Goal: Transaction & Acquisition: Purchase product/service

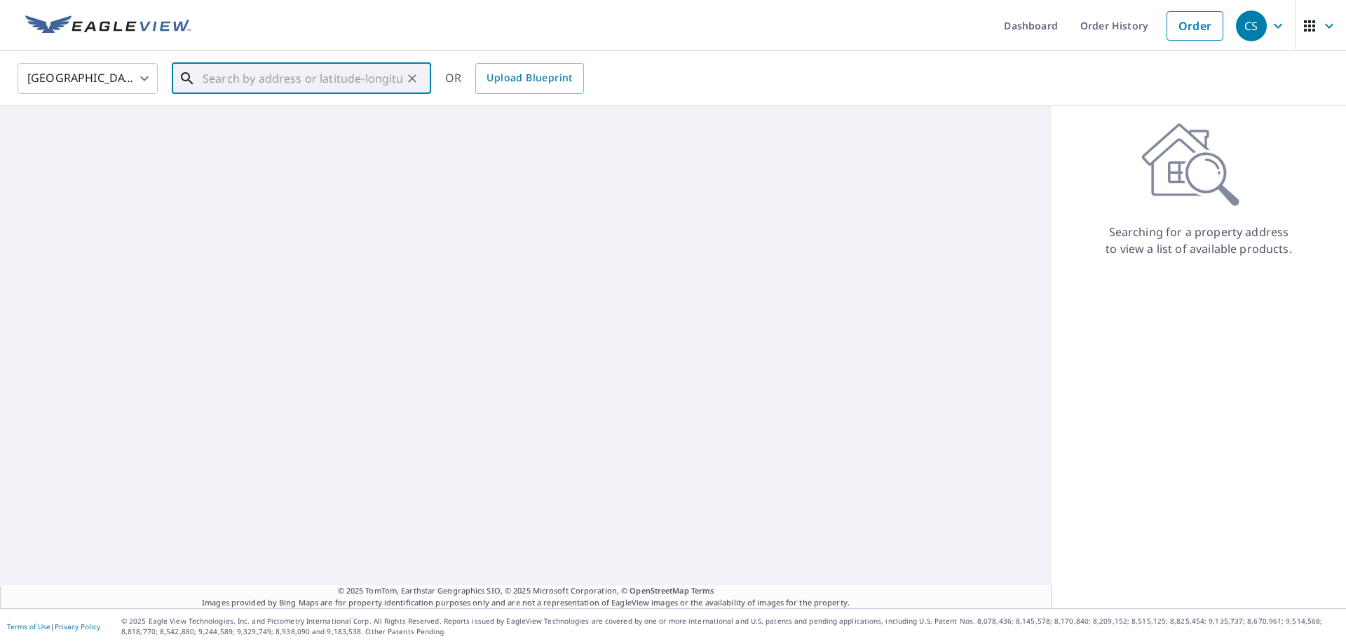
click at [261, 80] on input "text" at bounding box center [303, 78] width 200 height 39
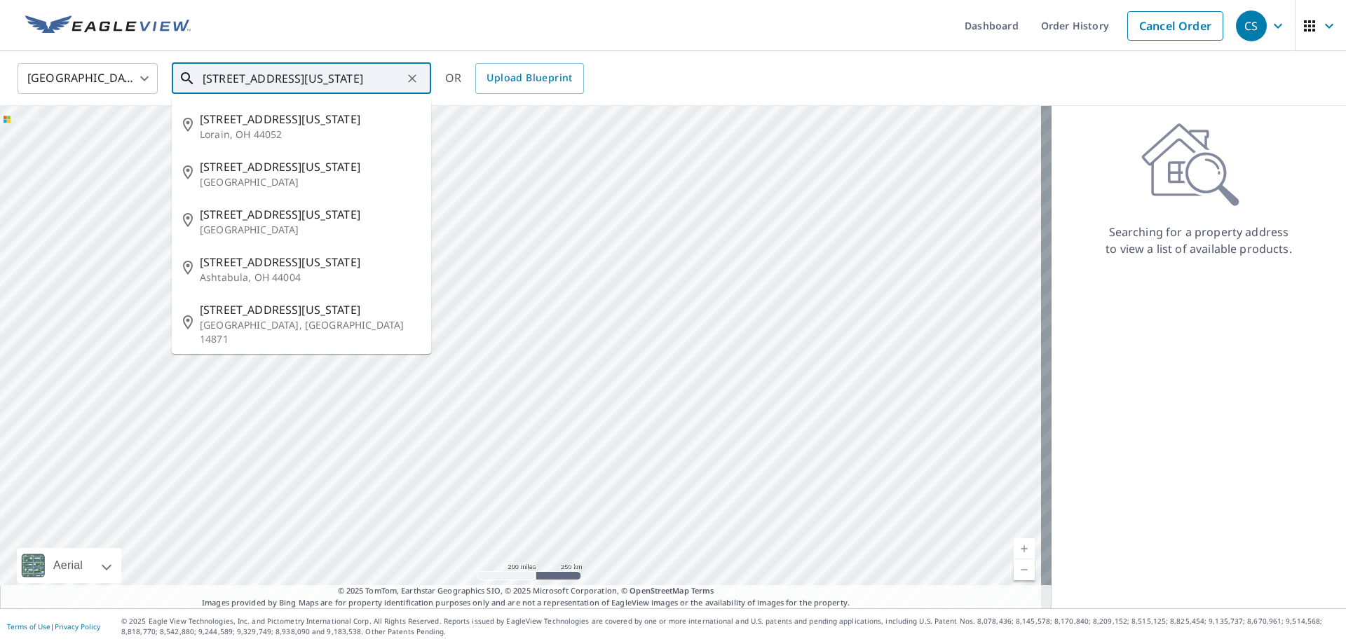
type input "[STREET_ADDRESS][US_STATE]"
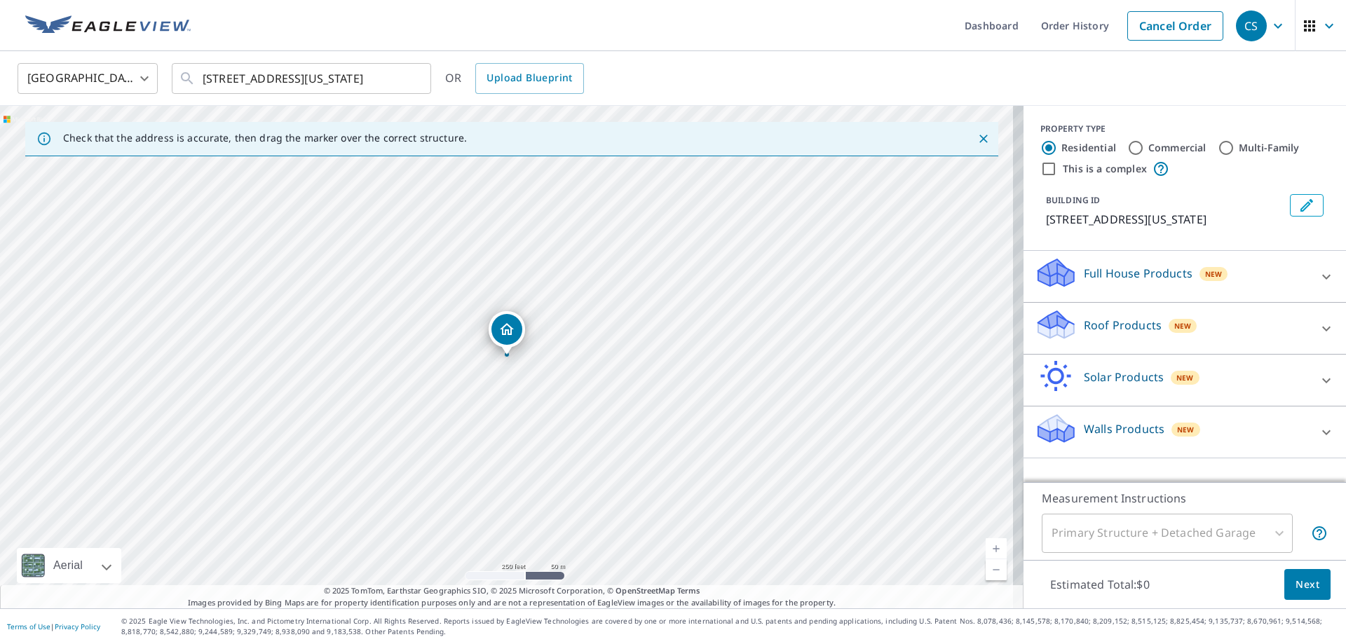
click at [1039, 287] on icon at bounding box center [1056, 278] width 36 height 17
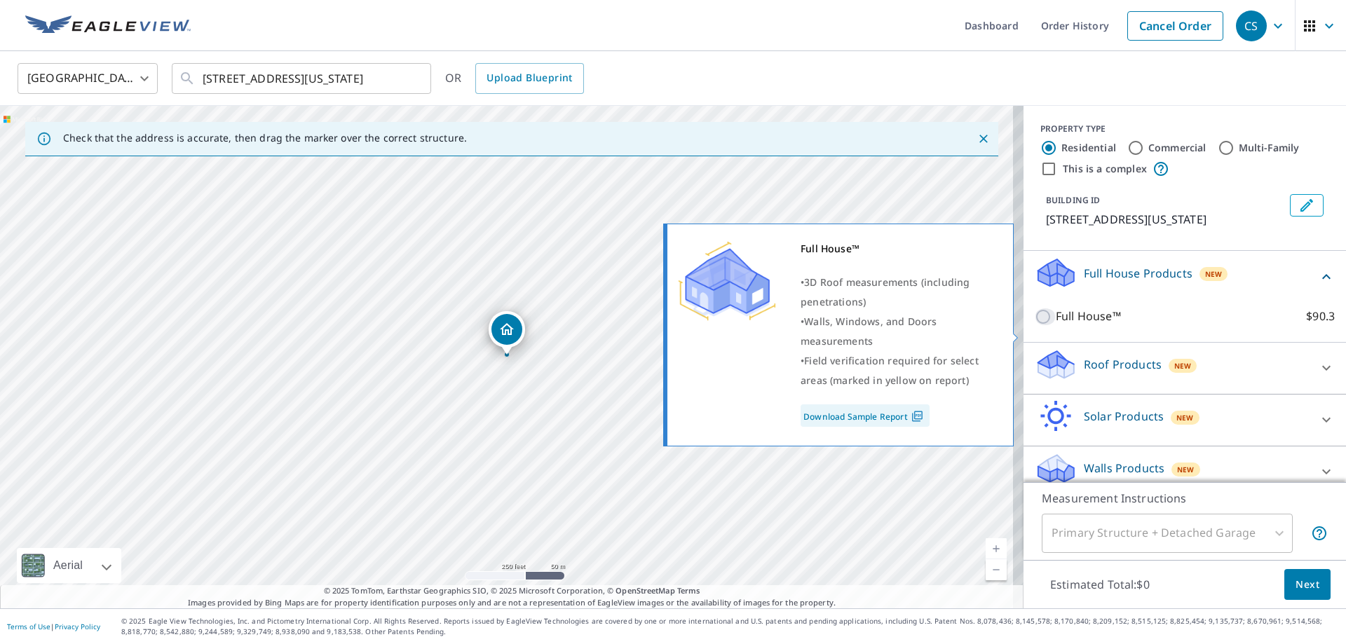
click at [1034, 325] on input "Full House™ $90.3" at bounding box center [1044, 316] width 21 height 17
checkbox input "true"
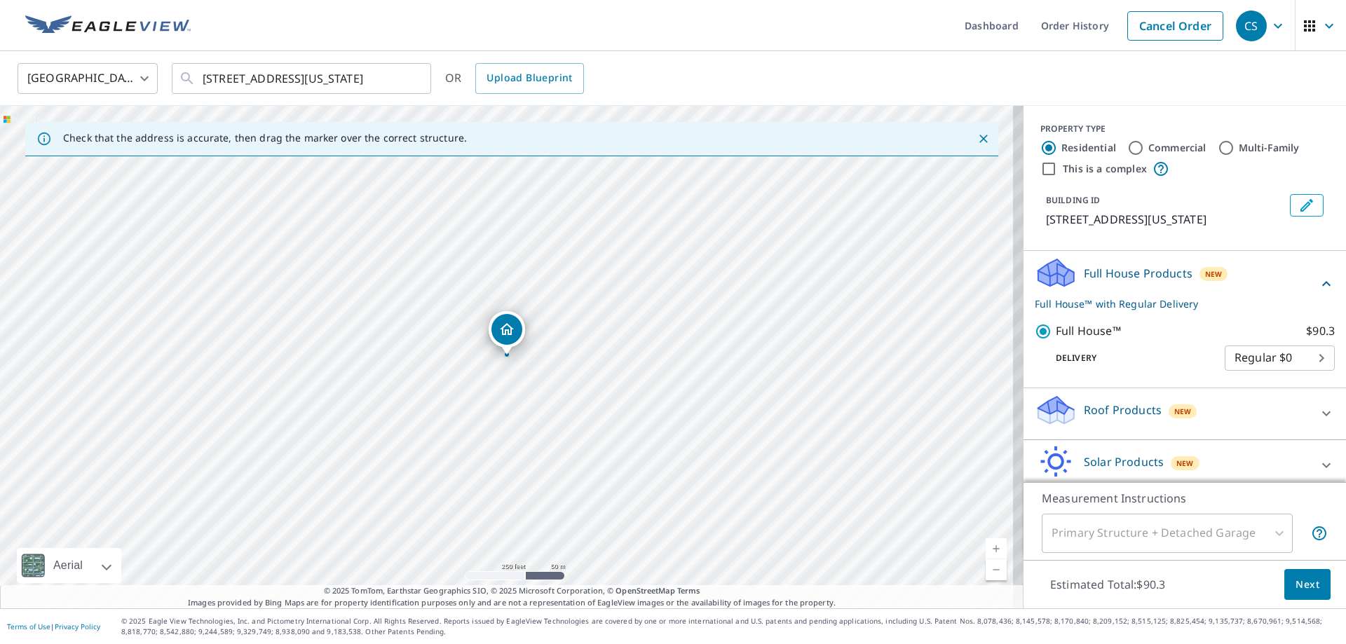
click at [1295, 586] on span "Next" at bounding box center [1307, 585] width 24 height 18
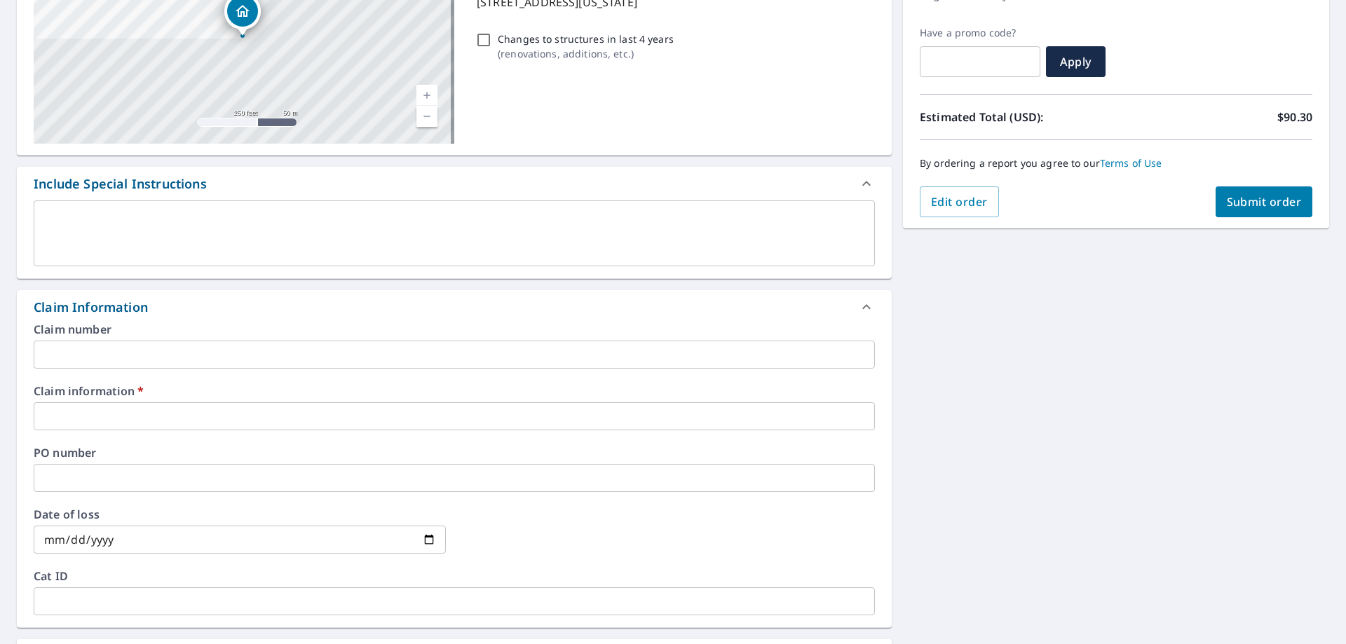
scroll to position [420, 0]
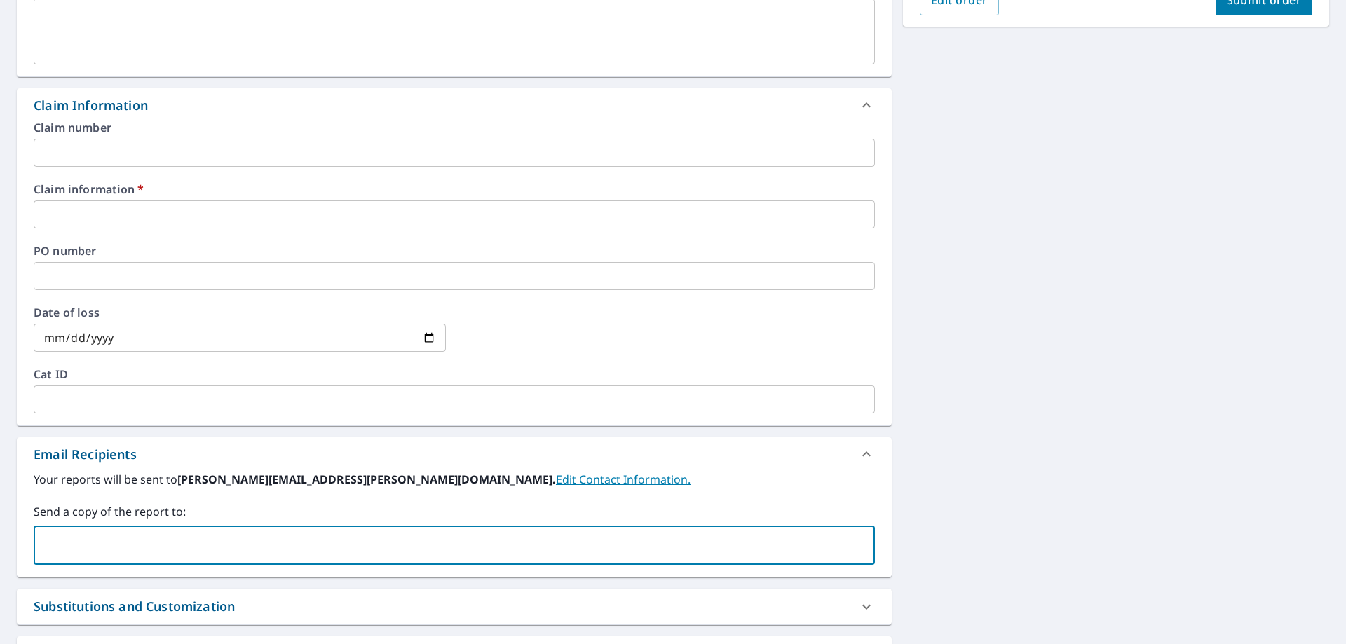
click at [210, 544] on input "text" at bounding box center [443, 545] width 807 height 27
paste input "[EMAIL_ADDRESS][DOMAIN_NAME]"
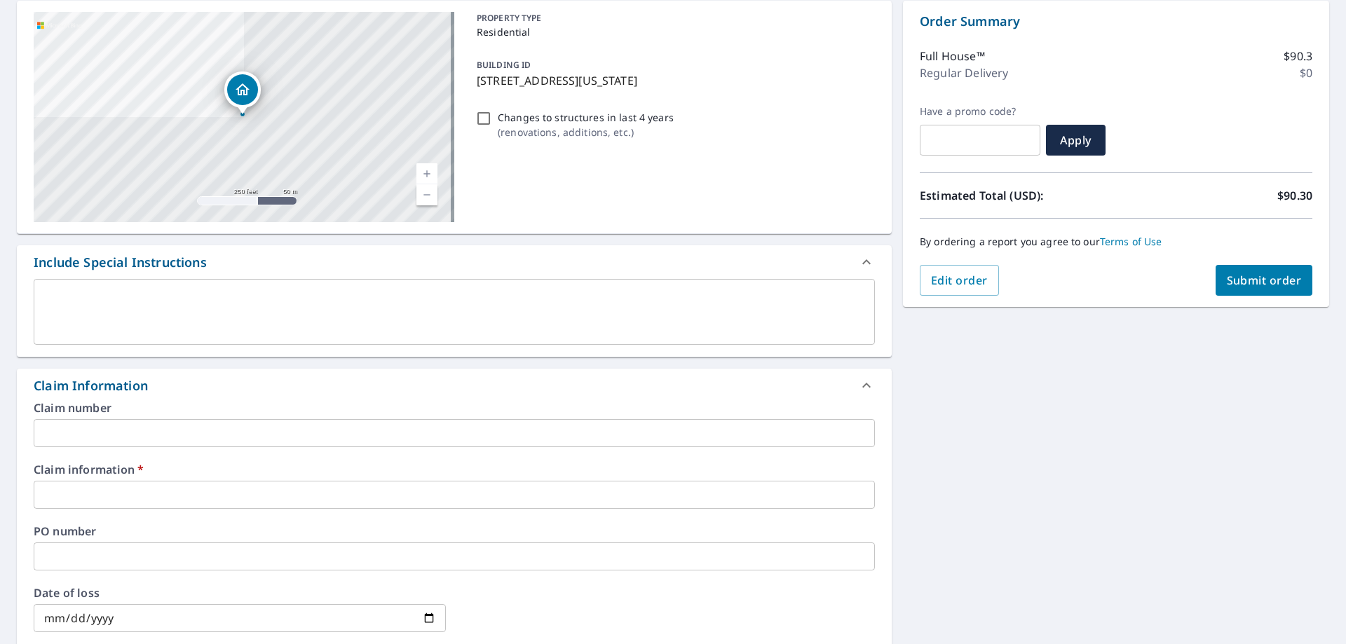
type input "[EMAIL_ADDRESS][DOMAIN_NAME]"
checkbox input "true"
click at [439, 498] on input "text" at bounding box center [454, 495] width 841 height 28
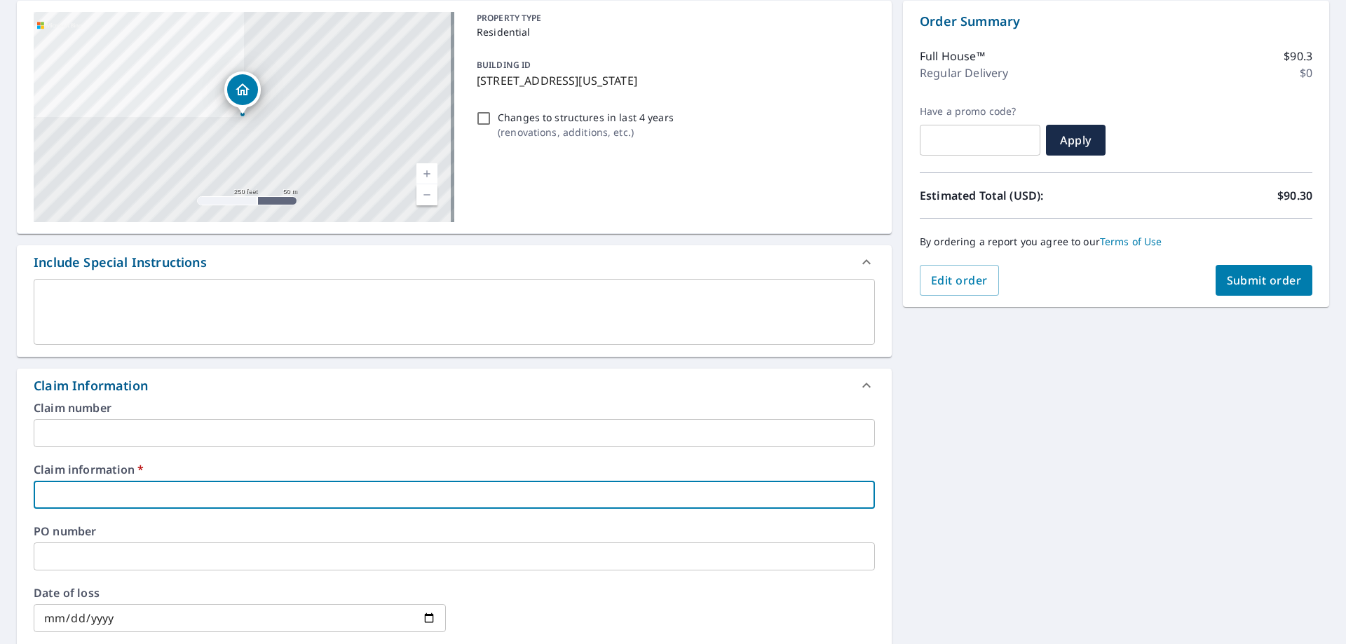
type input "DG CONST"
click at [1279, 278] on span "Submit order" at bounding box center [1263, 280] width 75 height 15
checkbox input "true"
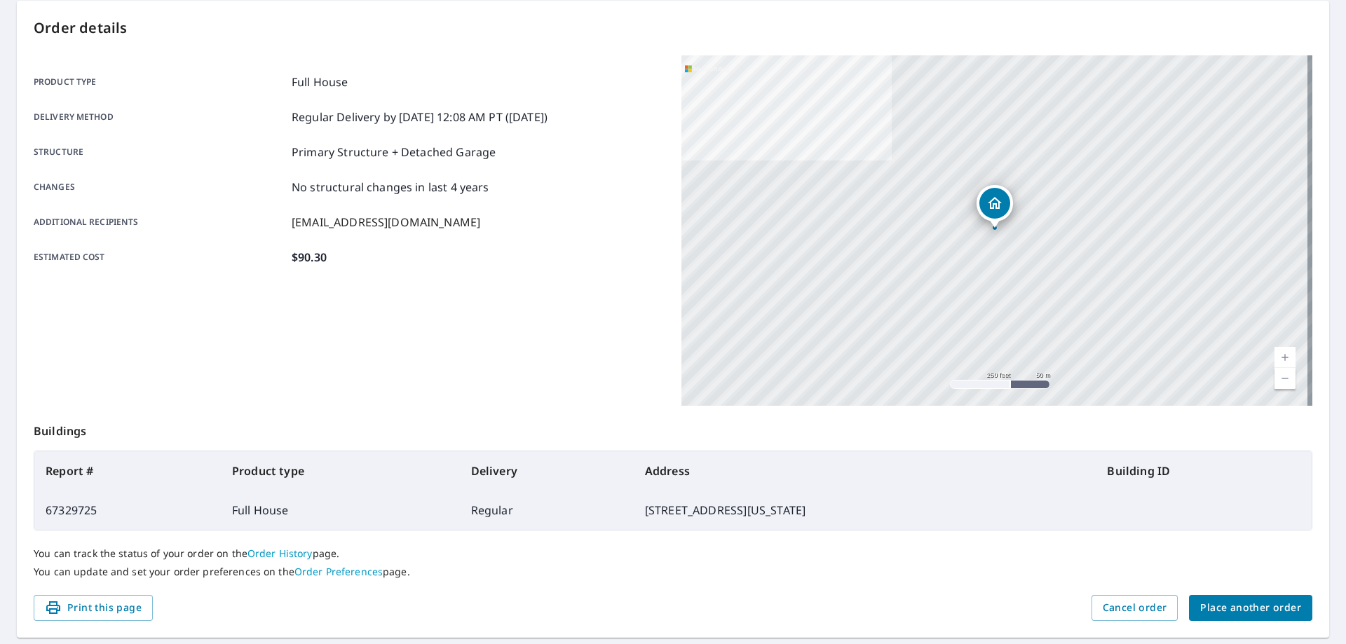
click at [1240, 606] on span "Place another order" at bounding box center [1250, 608] width 101 height 18
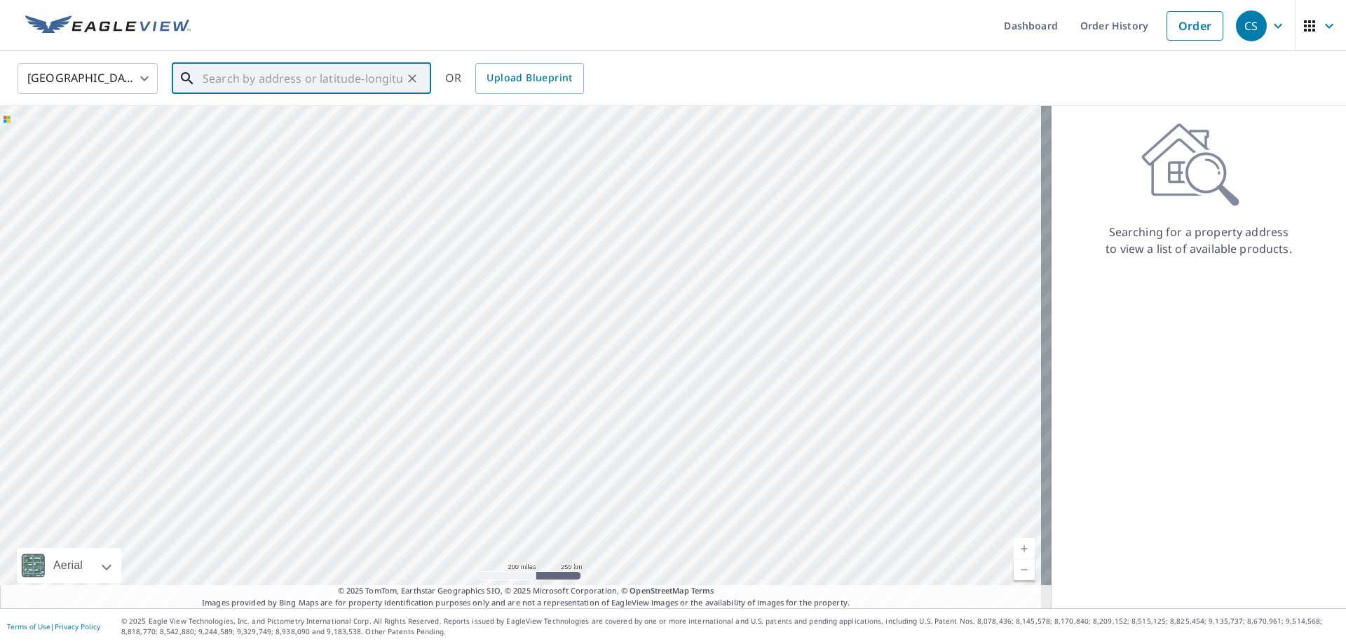
click at [252, 75] on input "text" at bounding box center [303, 78] width 200 height 39
click at [278, 128] on p "[GEOGRAPHIC_DATA]" at bounding box center [310, 135] width 220 height 14
type input "[STREET_ADDRESS]"
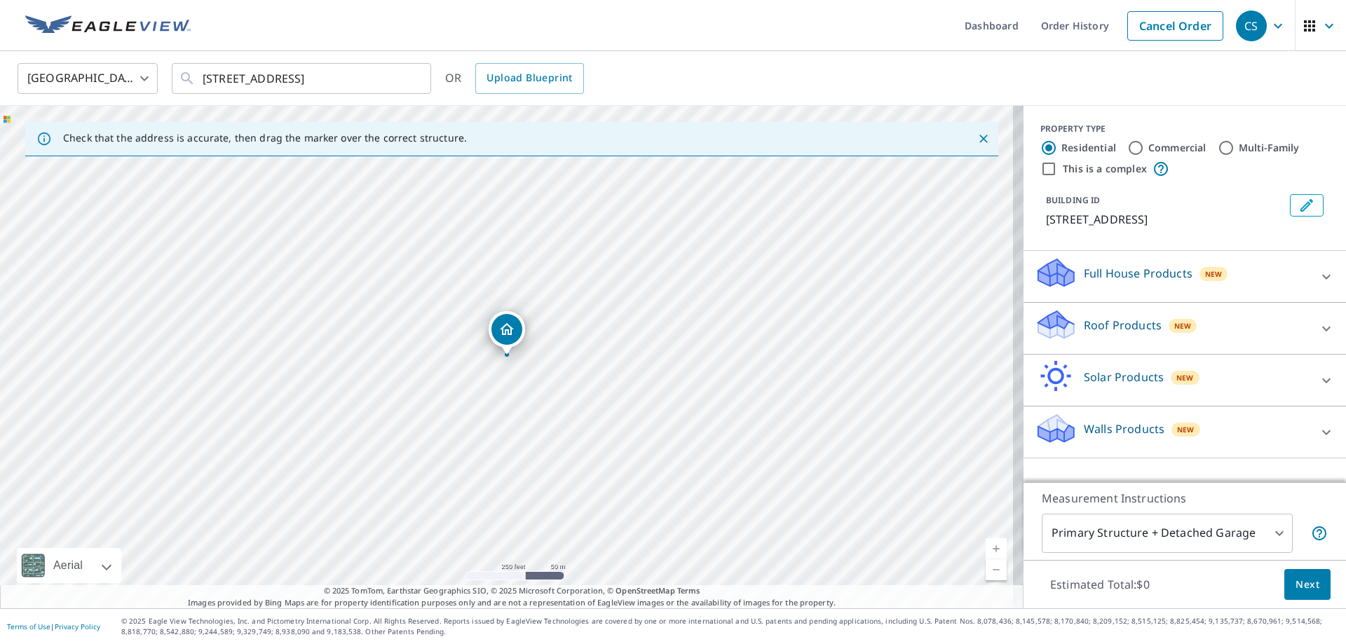
click at [1050, 326] on icon at bounding box center [1056, 320] width 36 height 18
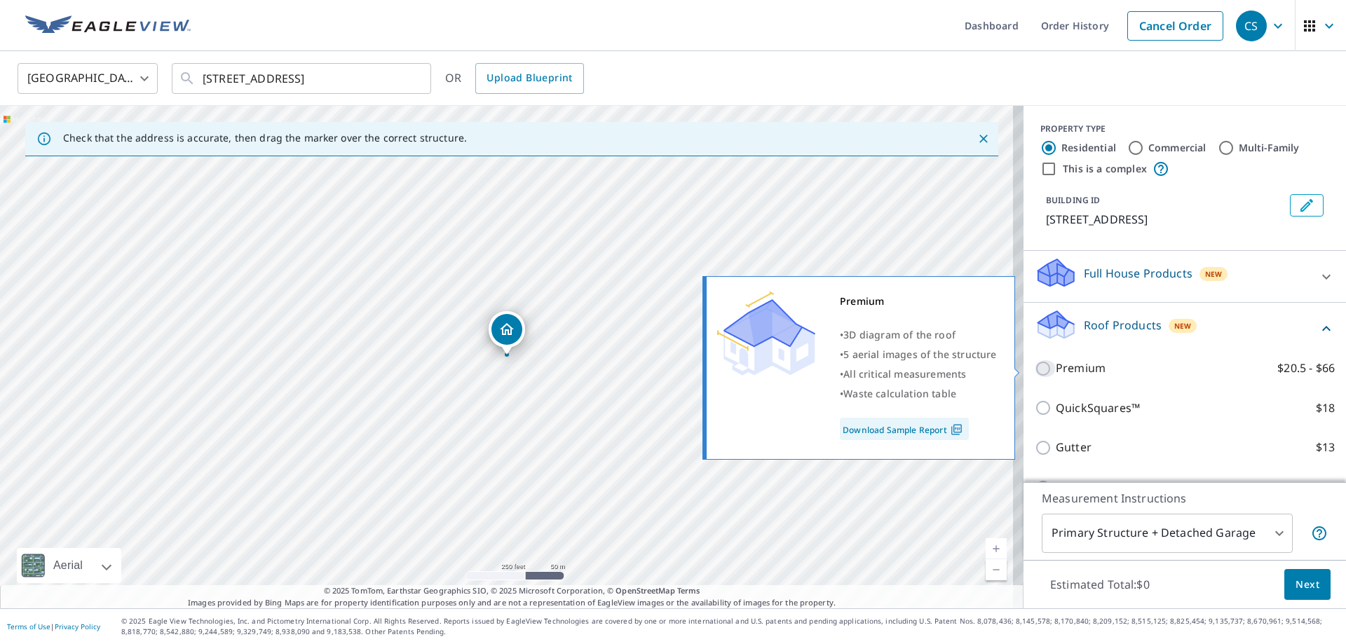
click at [1034, 367] on input "Premium $20.5 - $66" at bounding box center [1044, 368] width 21 height 17
checkbox input "true"
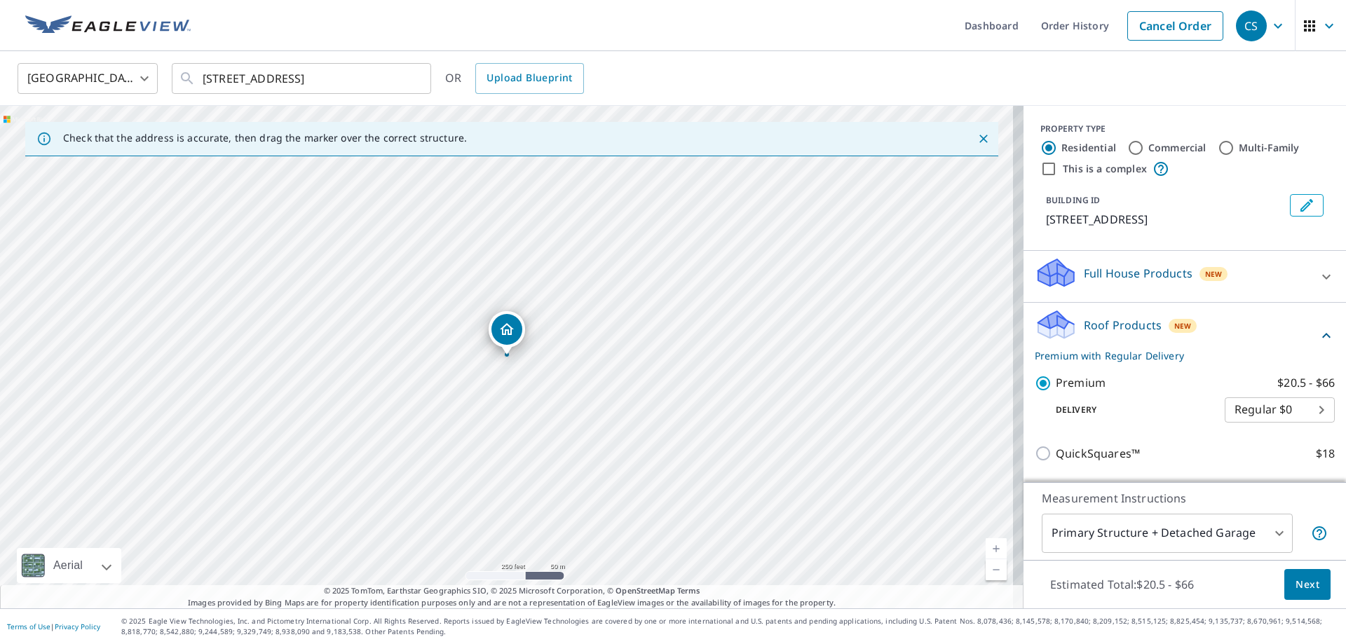
click at [1295, 586] on span "Next" at bounding box center [1307, 585] width 24 height 18
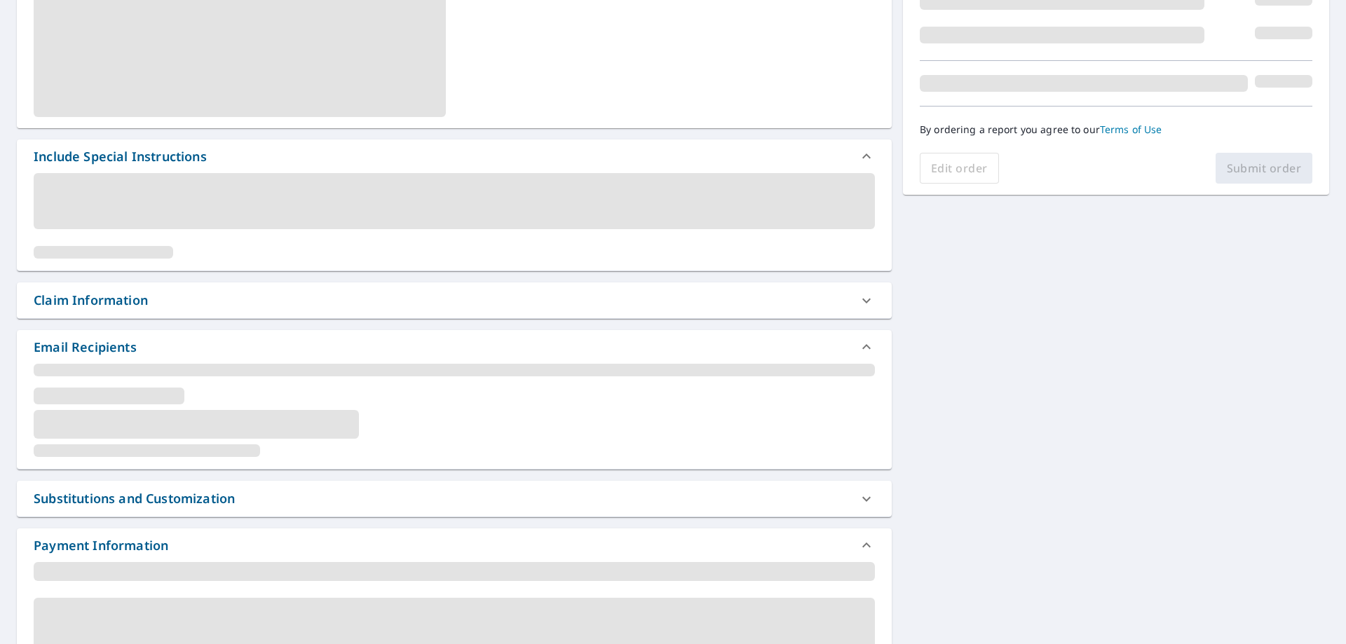
scroll to position [420, 0]
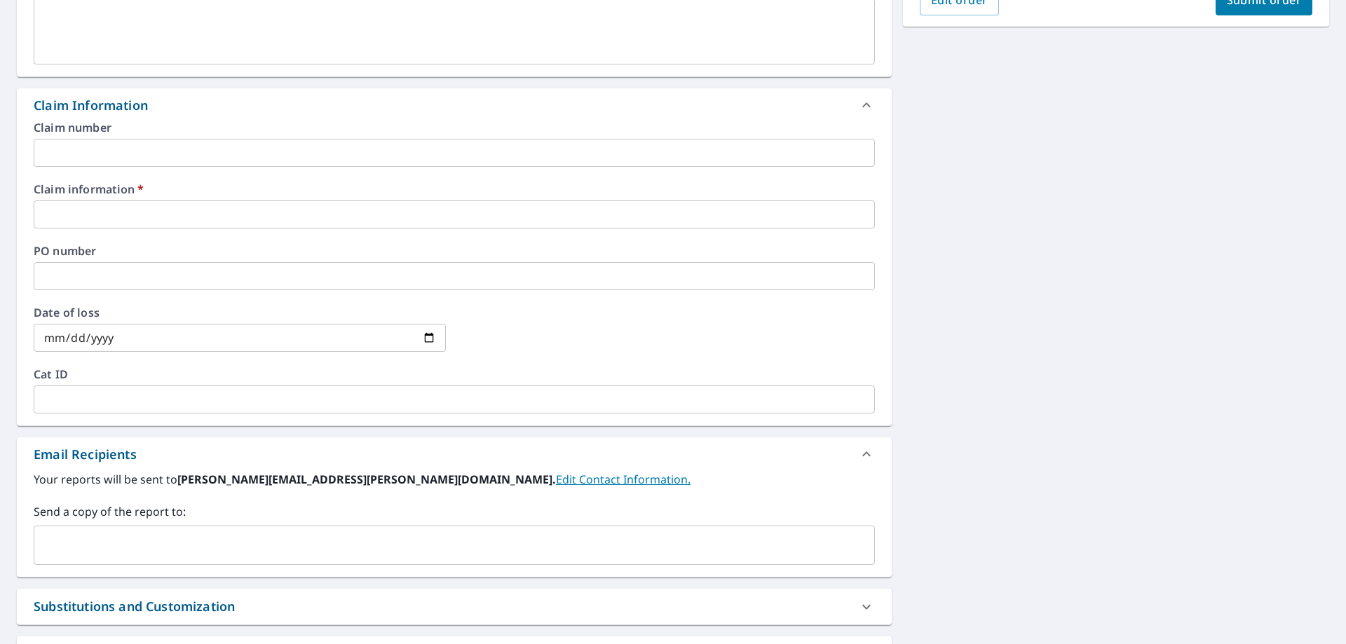
click at [407, 219] on input "text" at bounding box center [454, 214] width 841 height 28
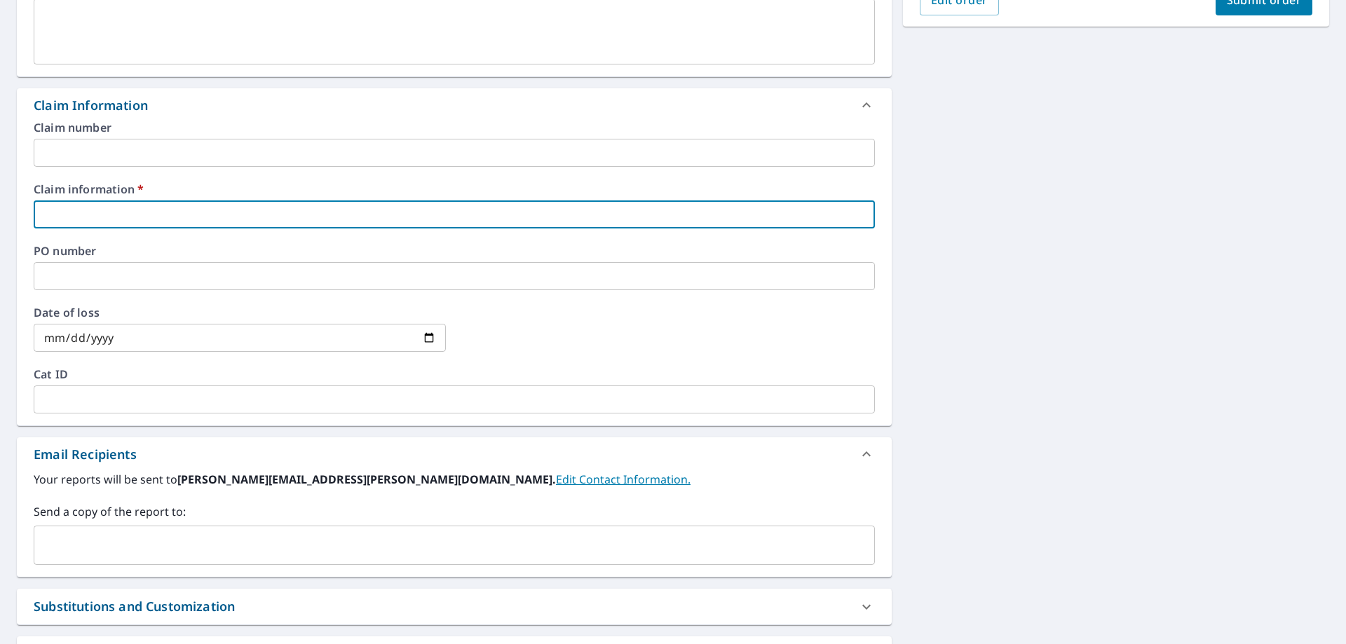
type input "[PERSON_NAME]"
checkbox input "true"
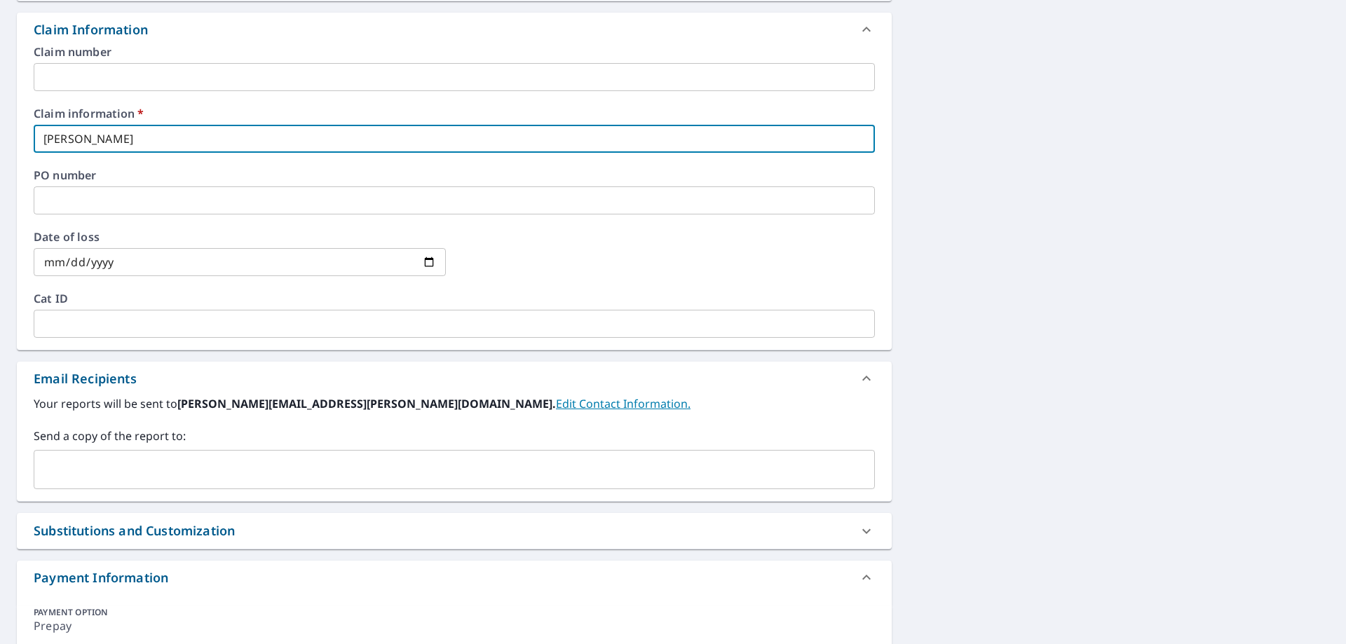
scroll to position [589, 0]
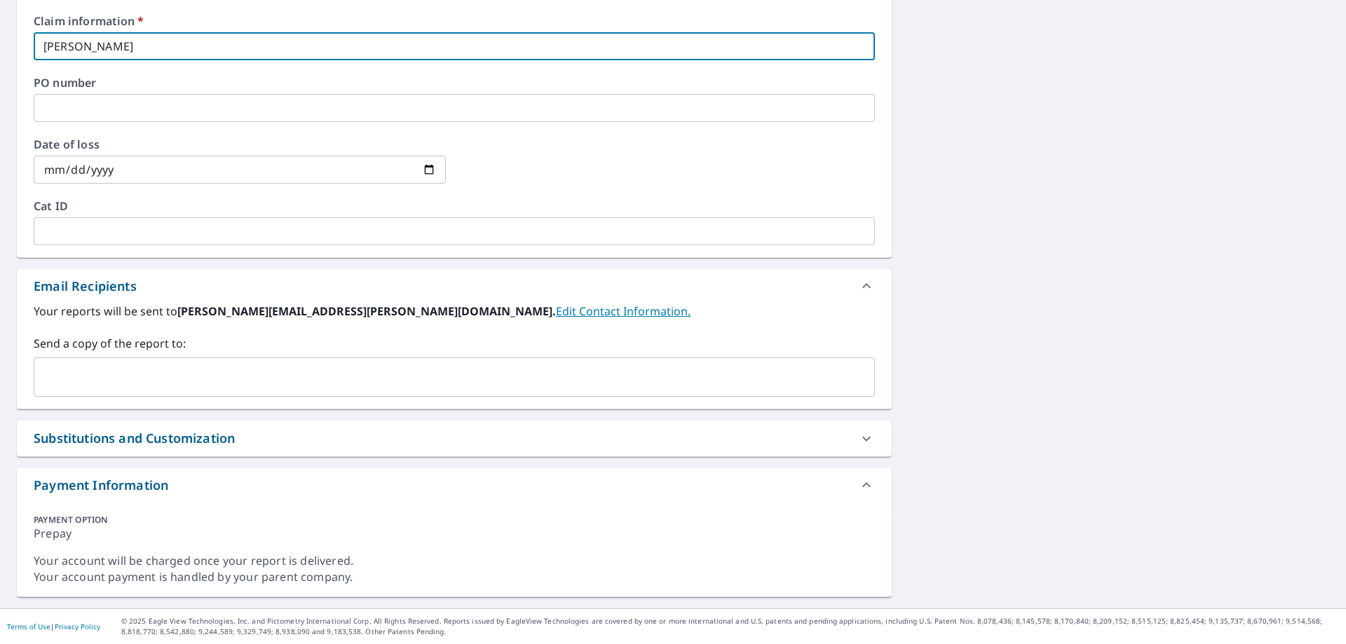
click at [329, 376] on input "text" at bounding box center [443, 377] width 807 height 27
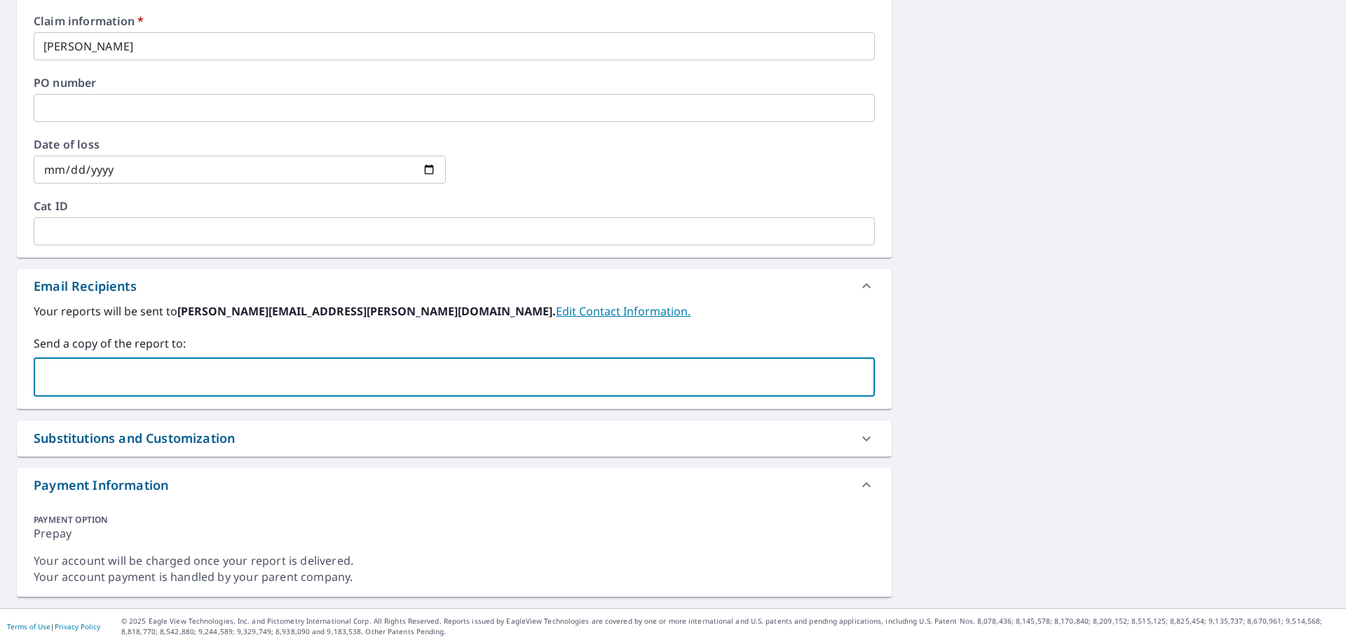
paste input "[EMAIL_ADDRESS][DOMAIN_NAME]"
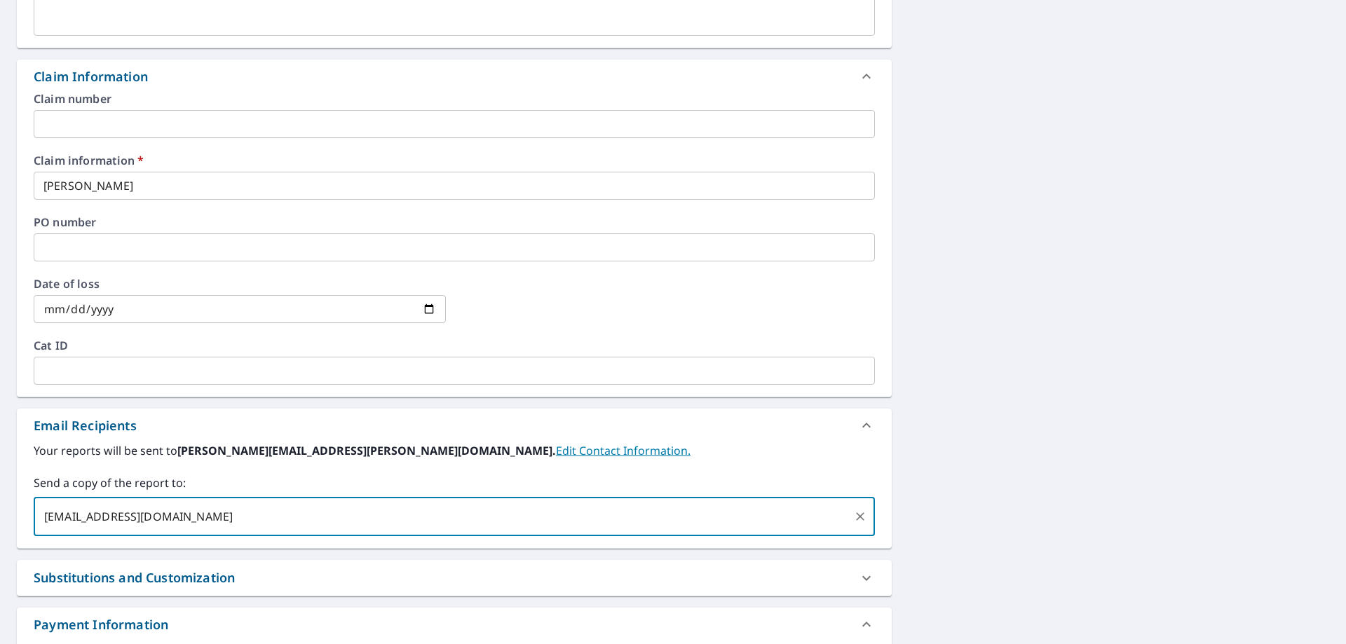
scroll to position [308, 0]
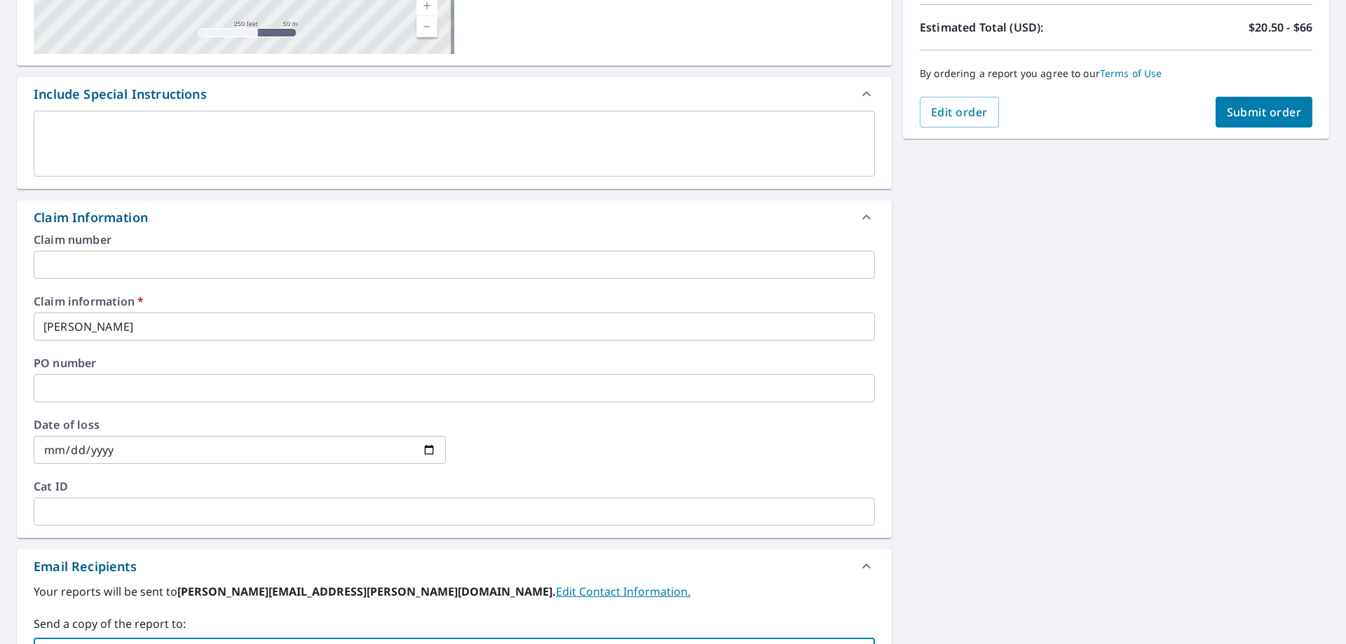
type input "[EMAIL_ADDRESS][DOMAIN_NAME]"
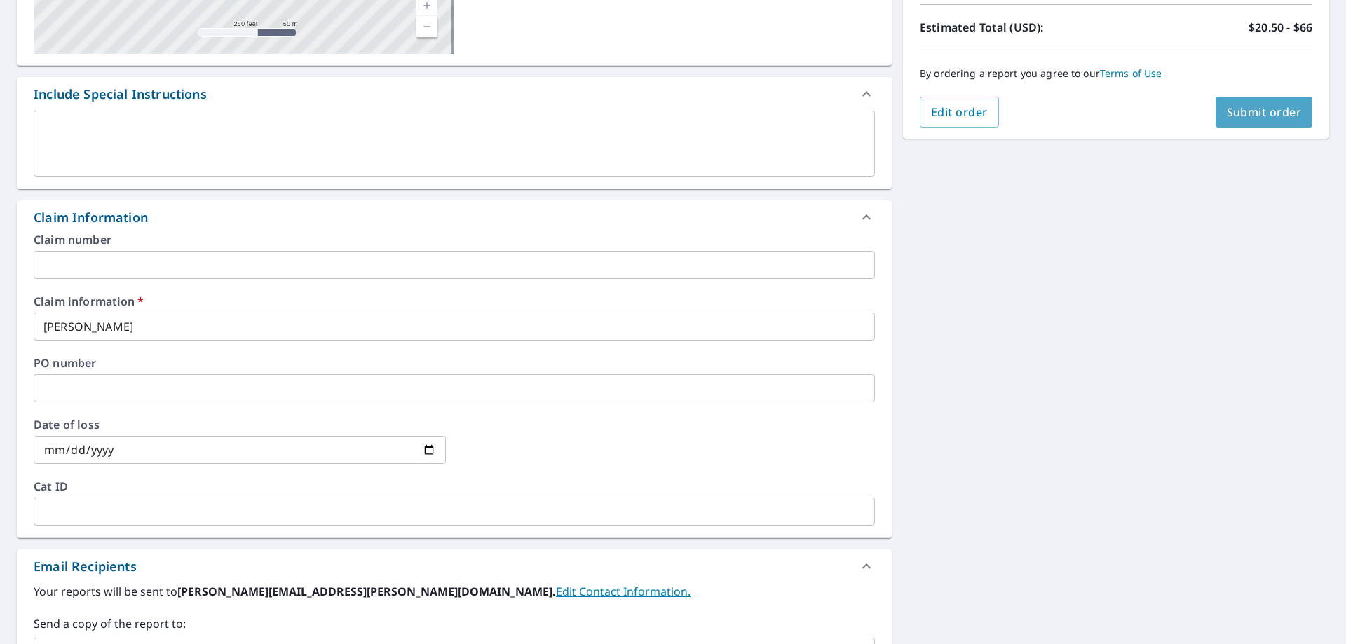
click at [1252, 112] on span "Submit order" at bounding box center [1263, 111] width 75 height 15
checkbox input "true"
